Goal: Information Seeking & Learning: Check status

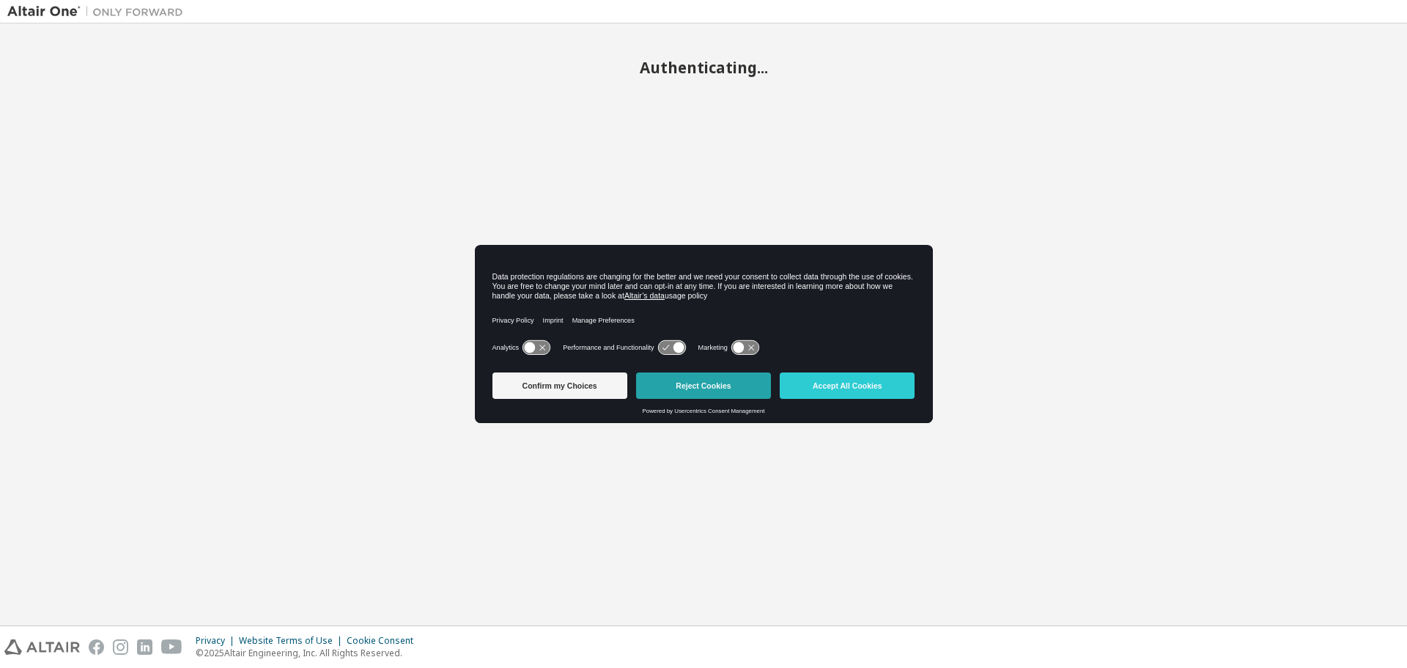
click at [680, 394] on button "Reject Cookies" at bounding box center [703, 385] width 135 height 26
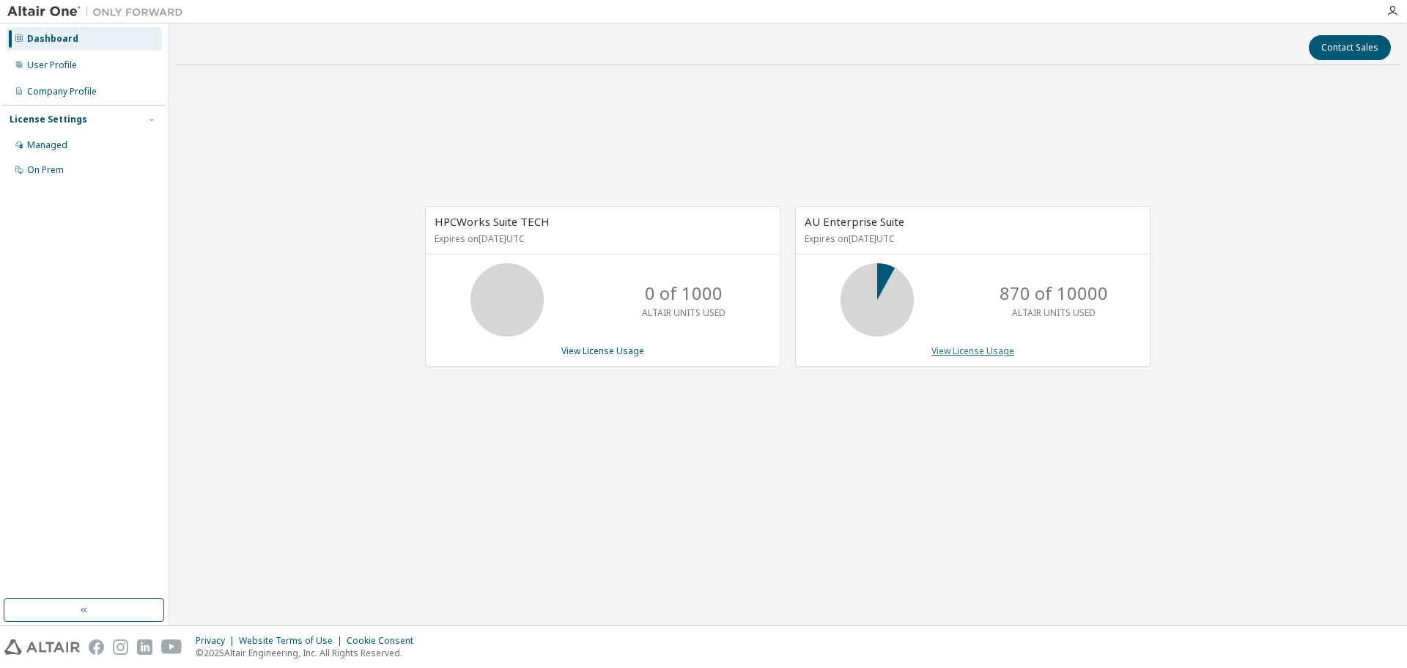
click at [954, 356] on link "View License Usage" at bounding box center [973, 351] width 83 height 12
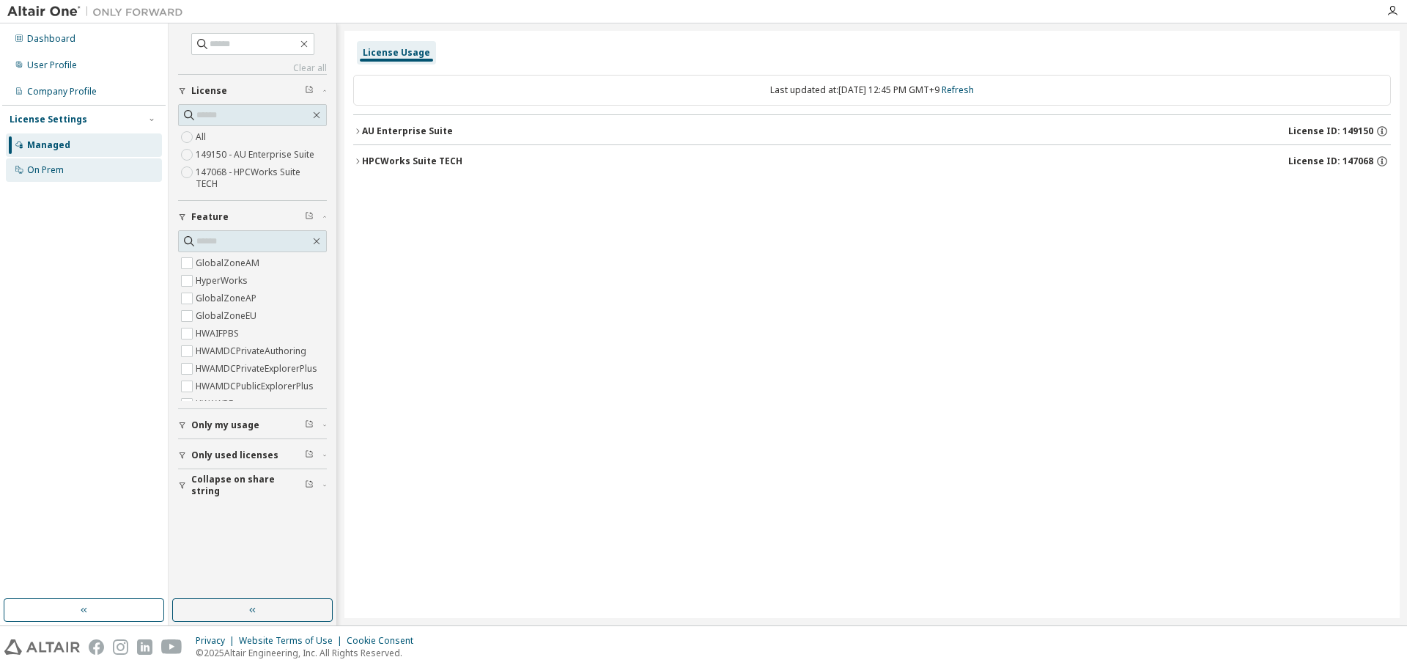
click at [47, 174] on div "On Prem" at bounding box center [45, 170] width 37 height 12
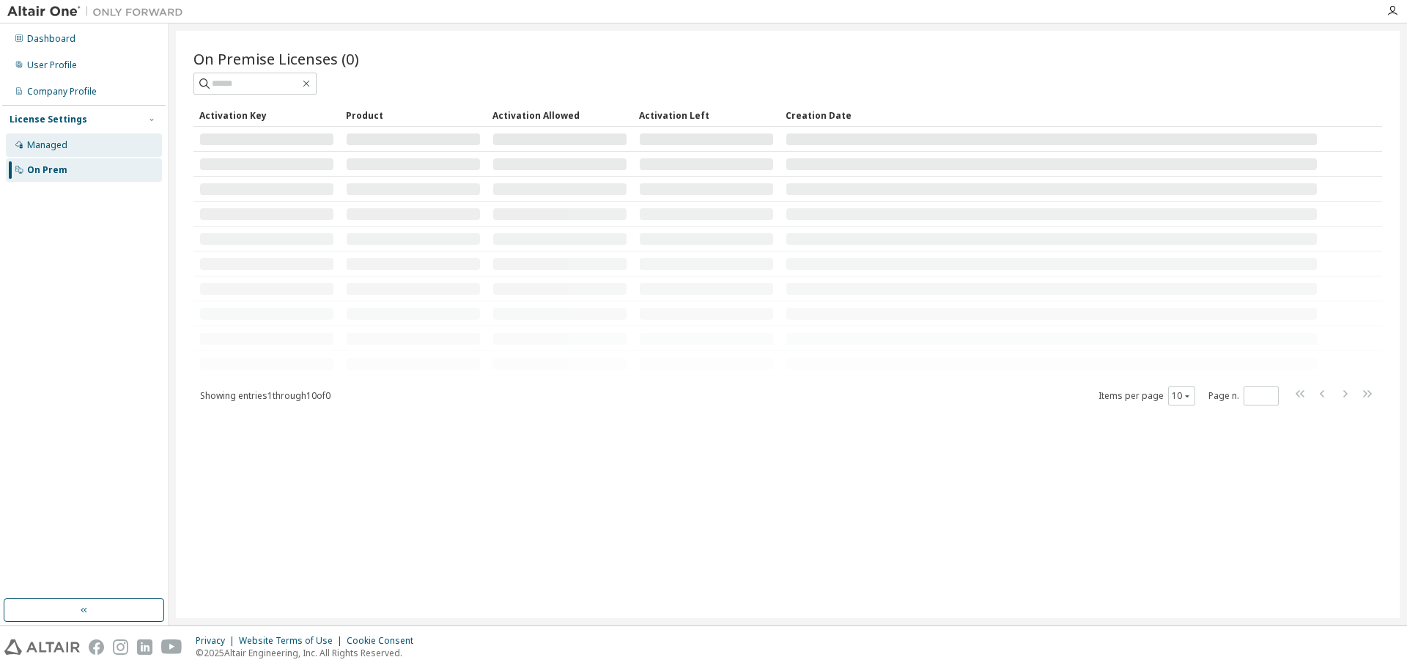
click at [51, 152] on div "Managed" at bounding box center [84, 144] width 156 height 23
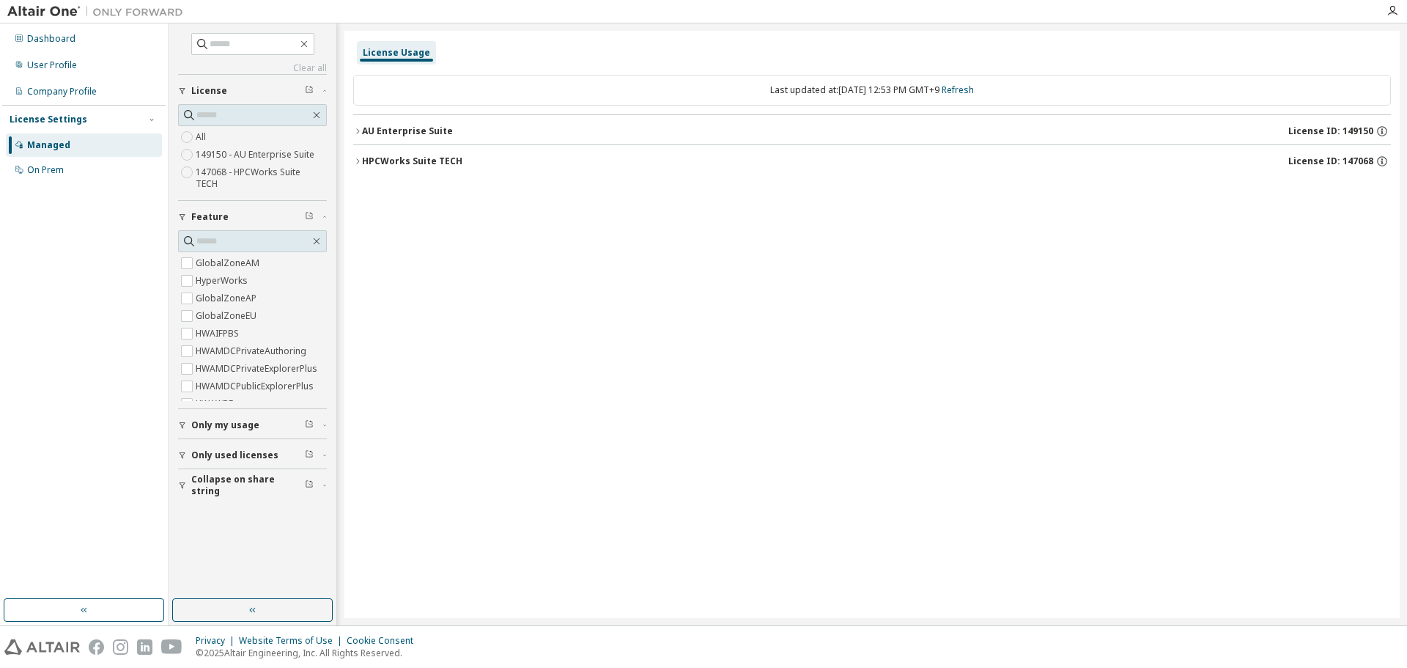
click at [393, 139] on button "AU Enterprise Suite License ID: 149150" at bounding box center [872, 131] width 1038 height 32
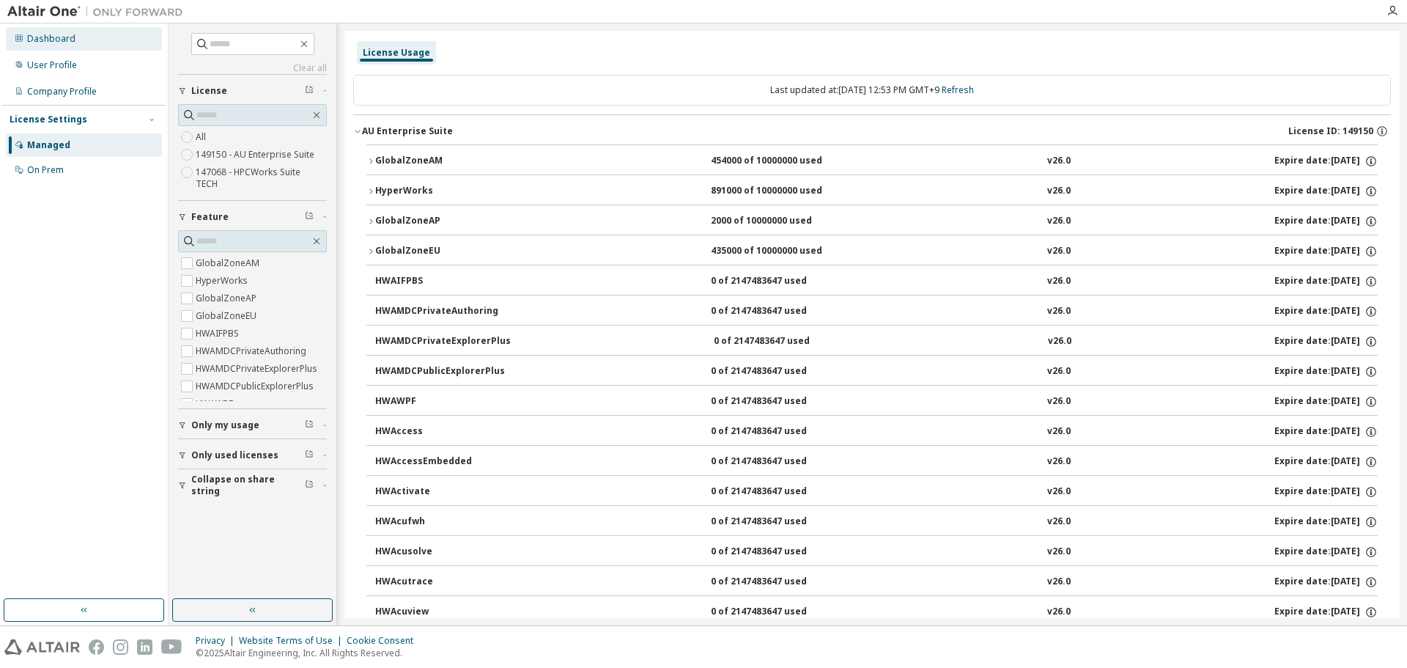
click at [61, 39] on div "Dashboard" at bounding box center [51, 39] width 48 height 12
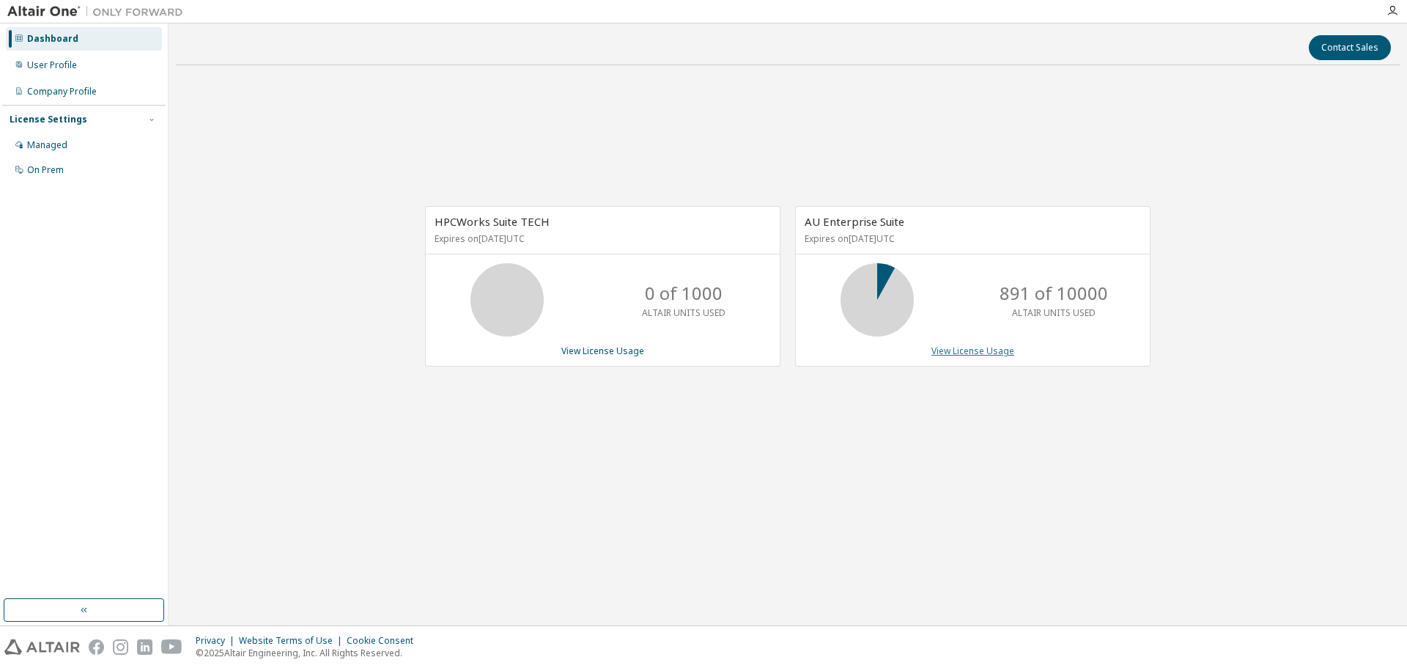
click at [951, 353] on link "View License Usage" at bounding box center [973, 351] width 83 height 12
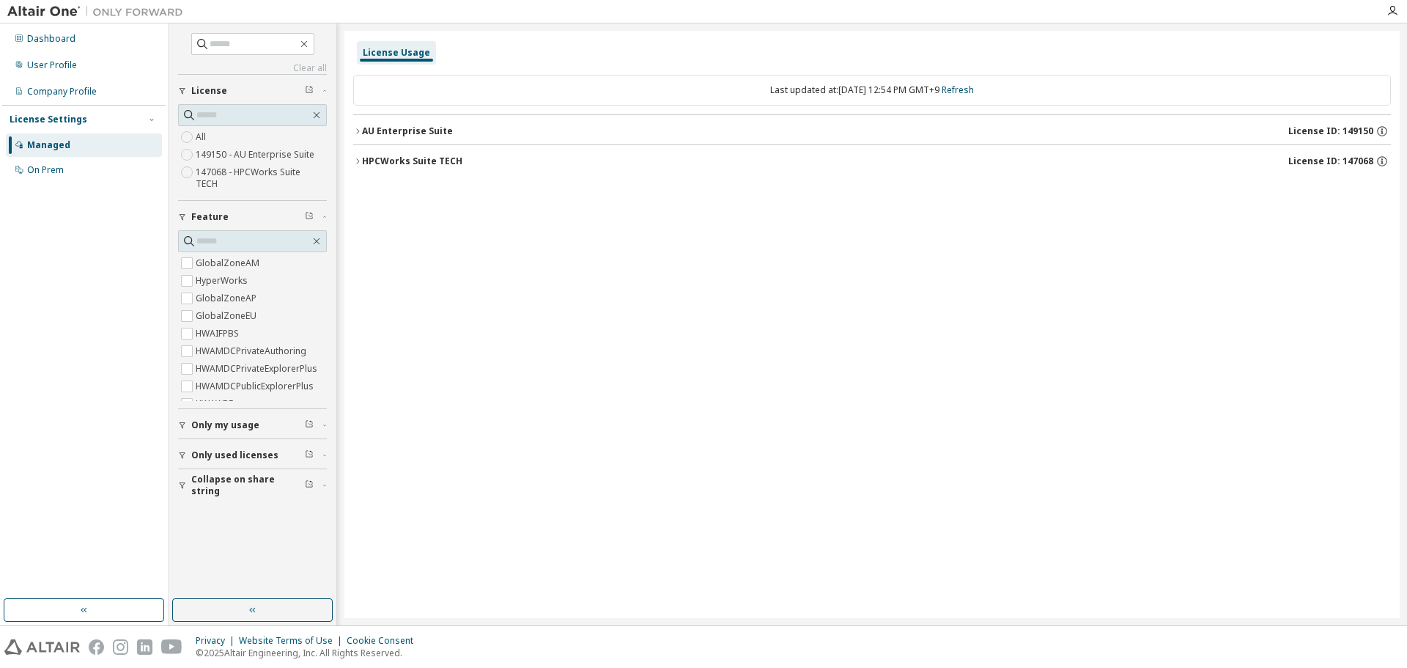
click at [251, 419] on button "Only my usage" at bounding box center [252, 425] width 149 height 32
click at [395, 131] on div "AU Enterprise Suite" at bounding box center [407, 131] width 91 height 12
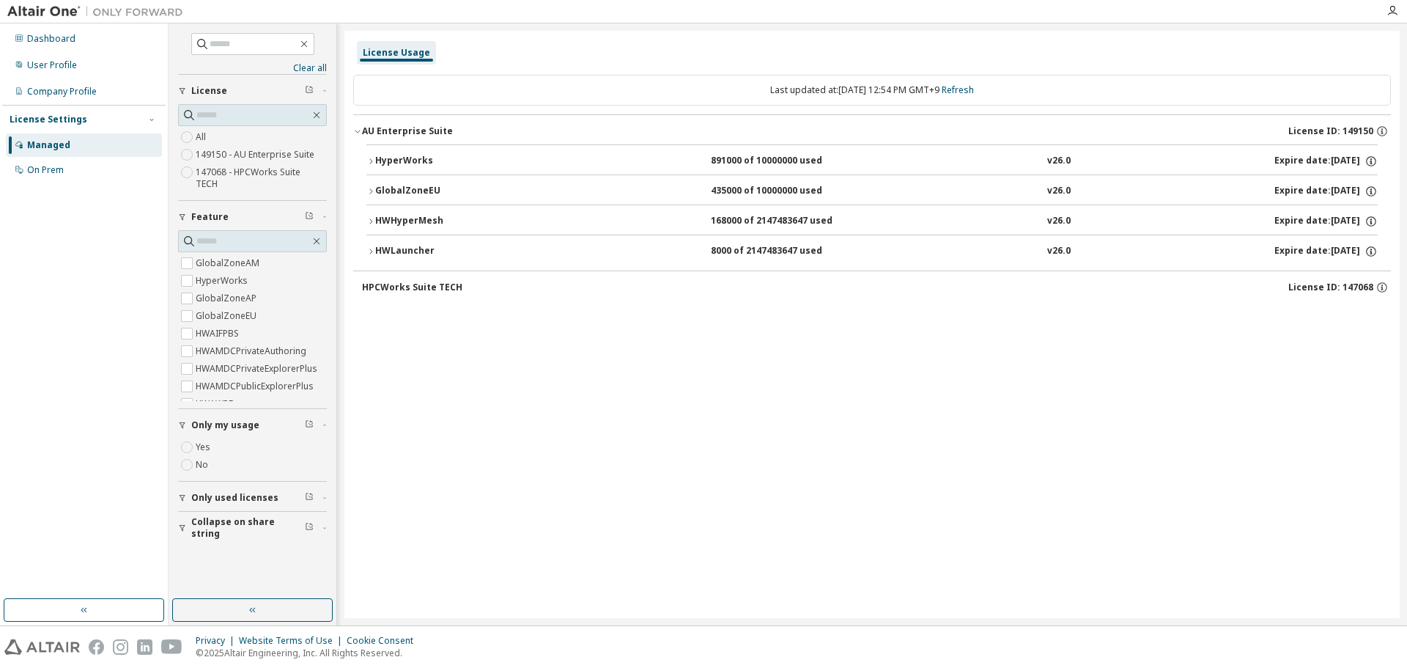
click at [404, 161] on div "HyperWorks" at bounding box center [441, 161] width 132 height 13
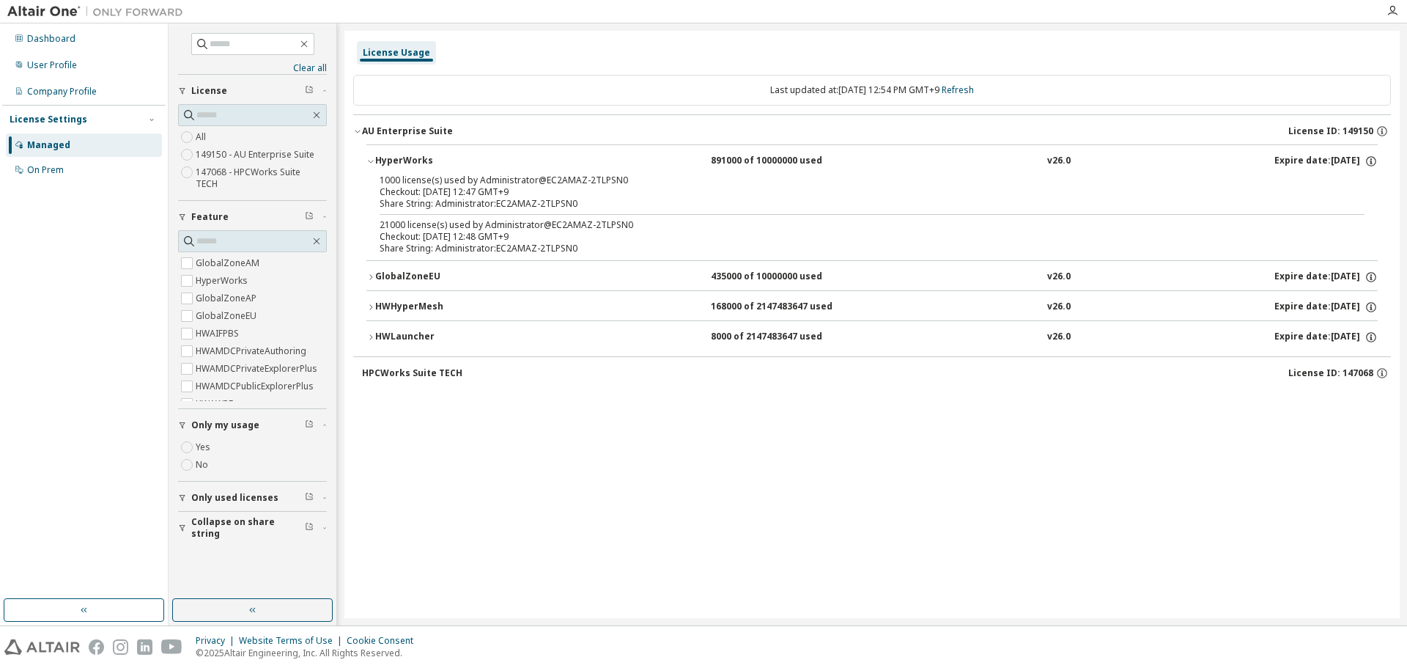
click at [408, 164] on div "HyperWorks" at bounding box center [441, 161] width 132 height 13
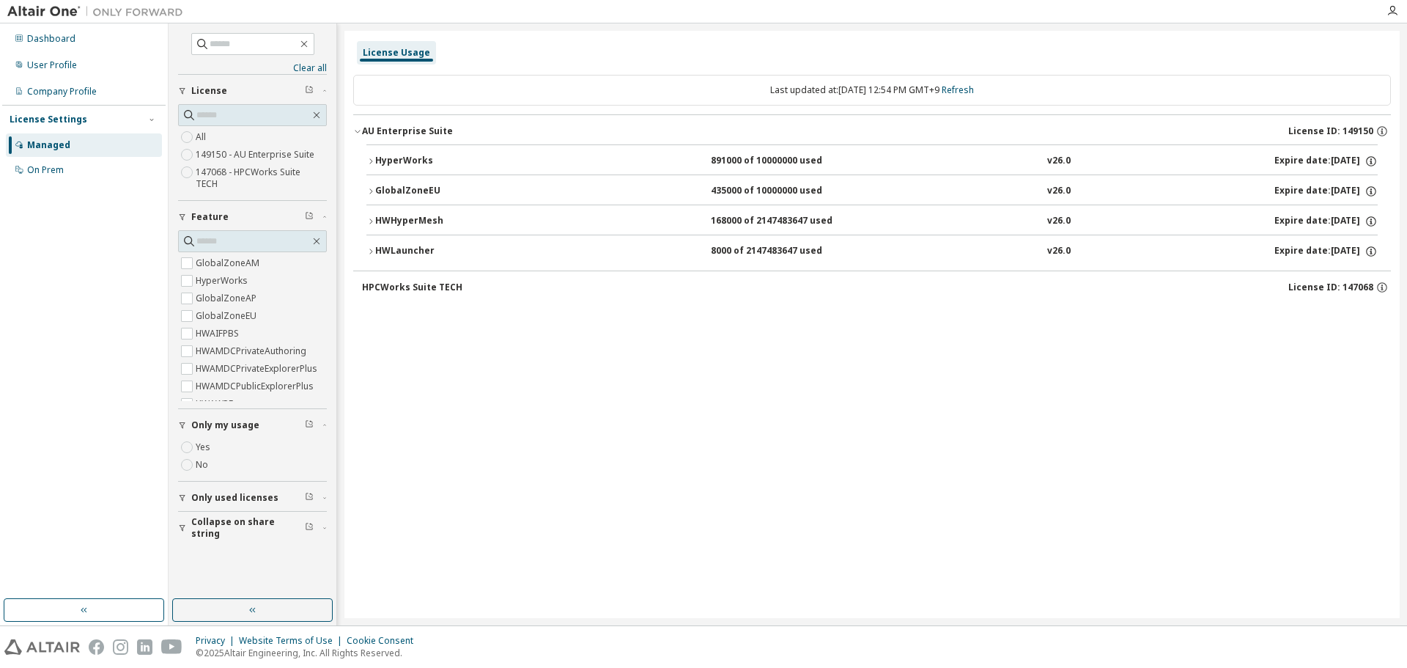
click at [416, 191] on div "GlobalZoneEU" at bounding box center [441, 191] width 132 height 13
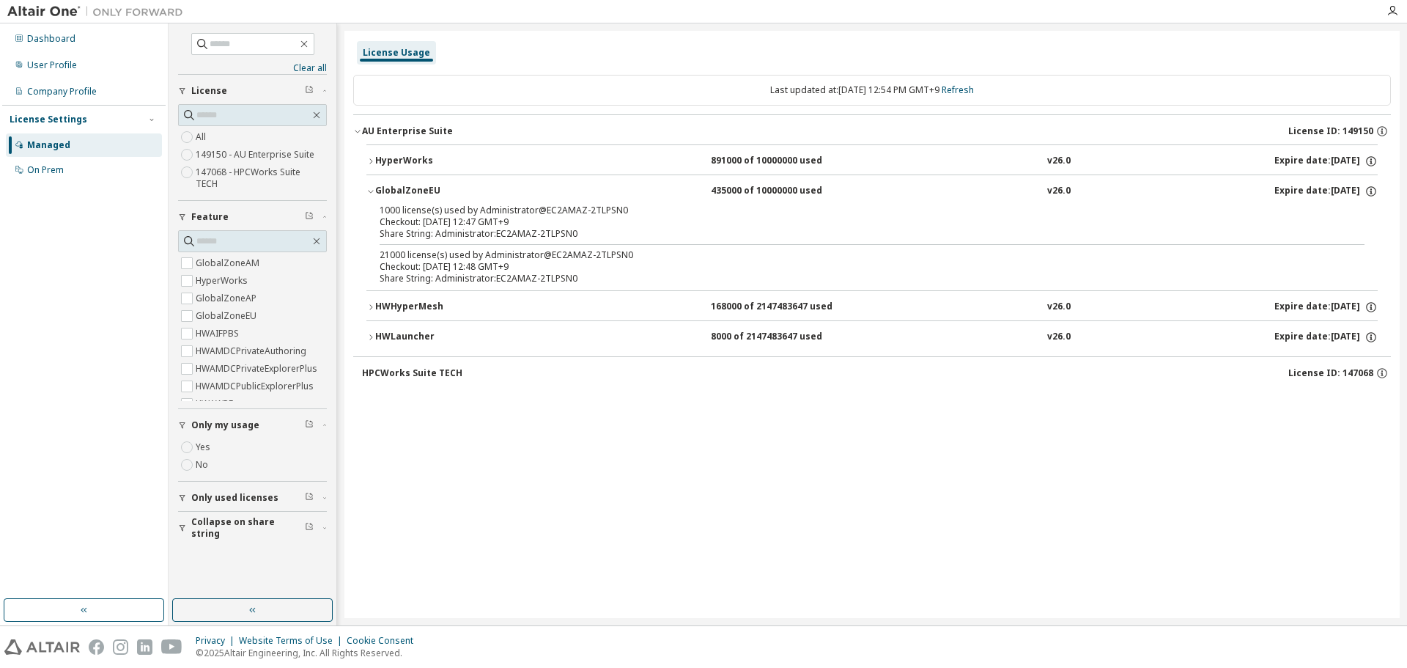
click at [416, 191] on div "GlobalZoneEU" at bounding box center [441, 191] width 132 height 13
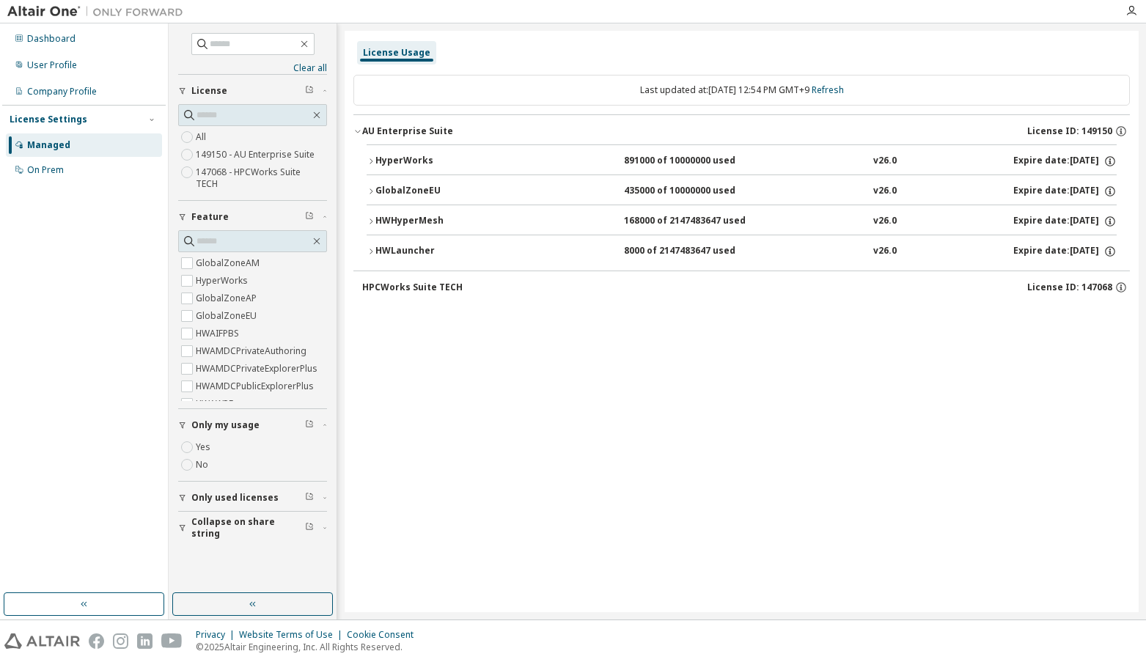
click at [798, 364] on div "License Usage Last updated at: Fri 2025-10-10 12:54 PM GMT+9 Refresh AU Enterpr…" at bounding box center [742, 321] width 794 height 581
click at [610, 553] on div "License Usage Last updated at: Fri 2025-10-10 12:54 PM GMT+9 Refresh AU Enterpr…" at bounding box center [742, 321] width 794 height 581
